Goal: Task Accomplishment & Management: Manage account settings

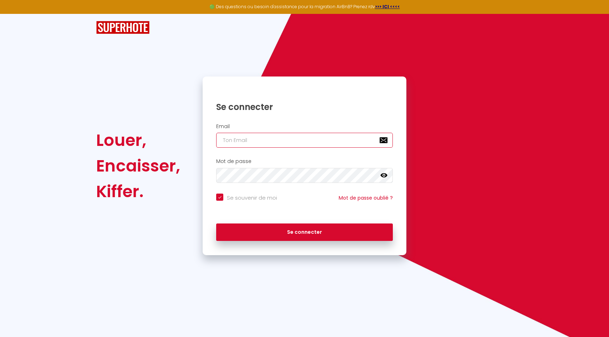
click at [230, 147] on input "email" at bounding box center [304, 140] width 177 height 15
type input "[PERSON_NAME][EMAIL_ADDRESS][DATE][DOMAIN_NAME]"
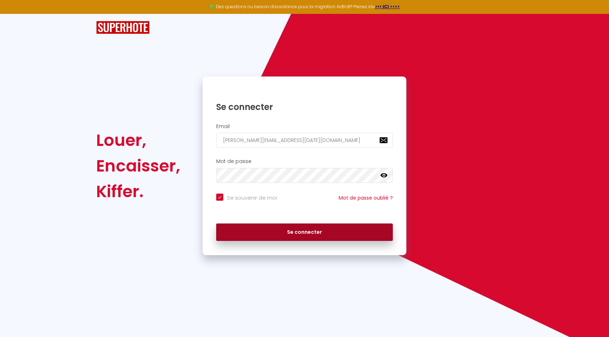
click at [307, 240] on button "Se connecter" at bounding box center [304, 233] width 177 height 18
checkbox input "true"
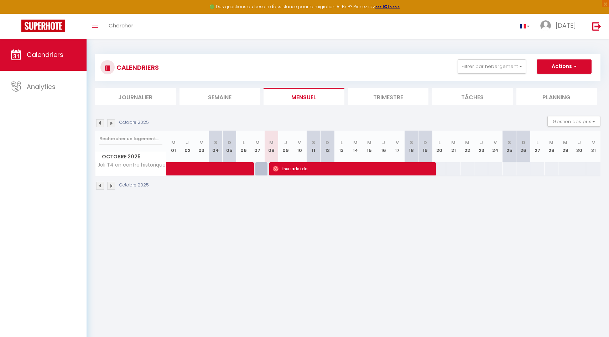
click at [103, 121] on img at bounding box center [100, 123] width 8 height 8
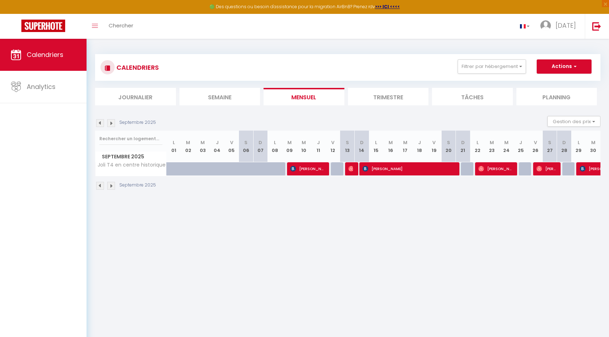
click at [113, 122] on img at bounding box center [111, 123] width 8 height 8
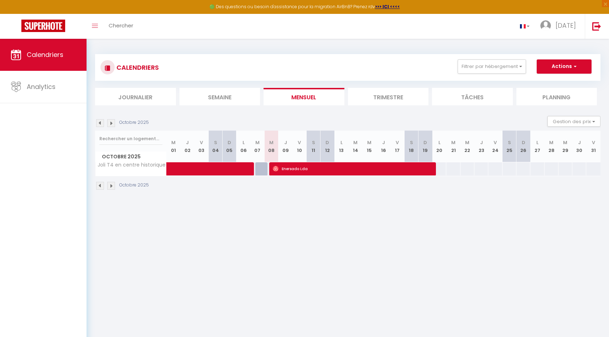
click at [101, 124] on img at bounding box center [100, 123] width 8 height 8
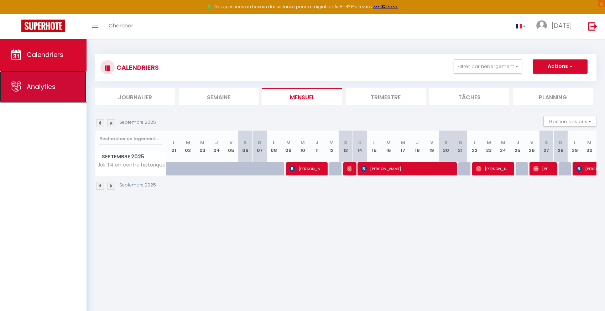
click at [57, 95] on link "Analytics" at bounding box center [43, 87] width 86 height 32
select select "2025"
select select "10"
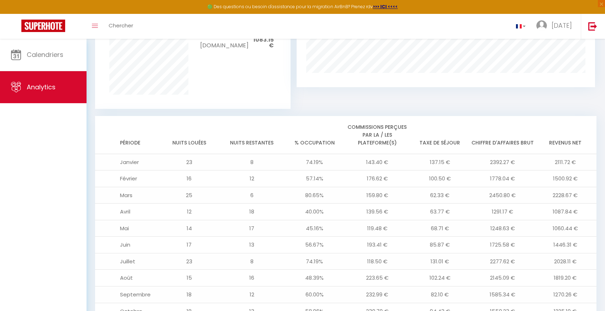
scroll to position [577, 0]
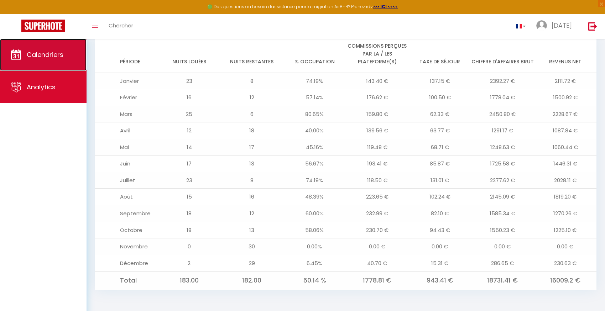
click at [53, 56] on span "Calendriers" at bounding box center [45, 54] width 37 height 9
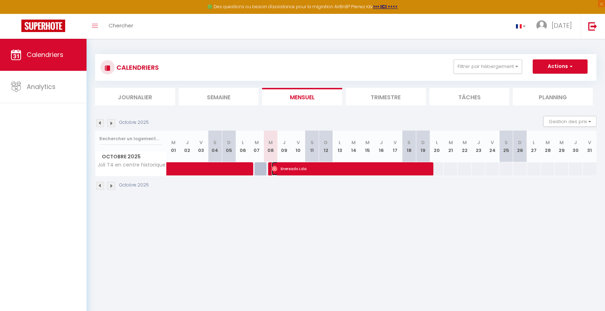
click at [300, 173] on span "Enersado Lda" at bounding box center [350, 169] width 157 height 14
select select "OK"
select select "0"
select select "1"
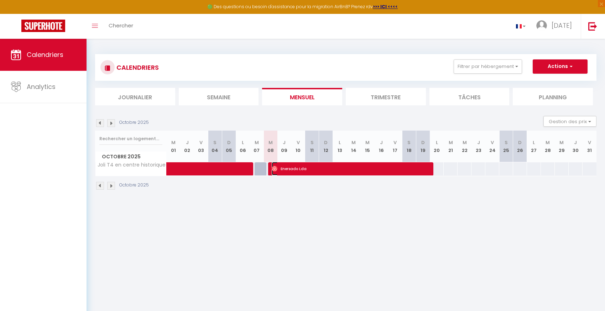
select select "1"
select select
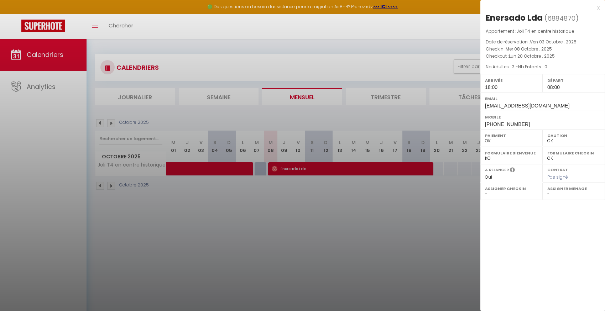
click at [597, 8] on div "x" at bounding box center [539, 8] width 119 height 9
